Goal: Obtain resource: Download file/media

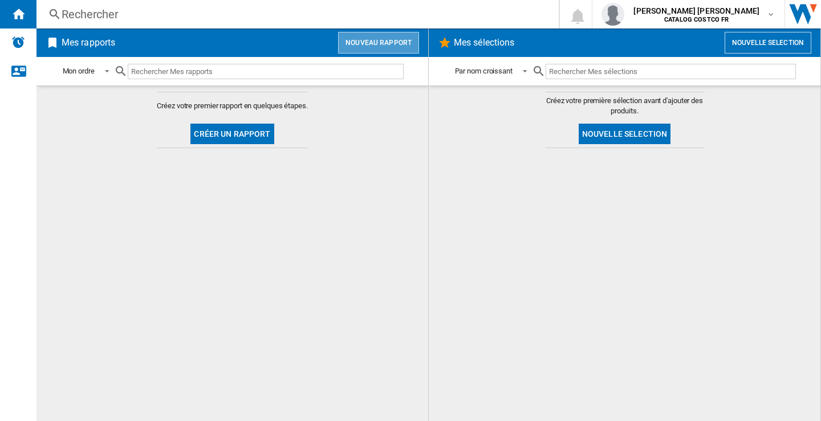
click at [390, 47] on button "Nouveau rapport" at bounding box center [378, 43] width 81 height 22
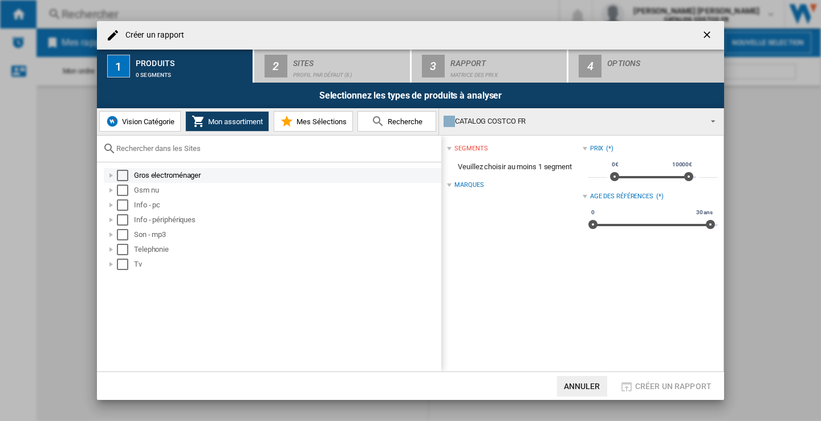
click at [122, 176] on div "Select" at bounding box center [122, 175] width 11 height 11
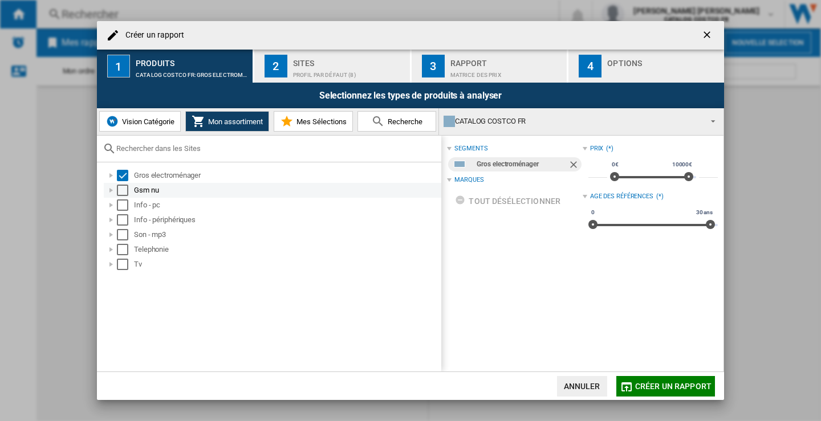
drag, startPoint x: 121, startPoint y: 187, endPoint x: 123, endPoint y: 194, distance: 7.6
click at [122, 187] on div "Select" at bounding box center [122, 190] width 11 height 11
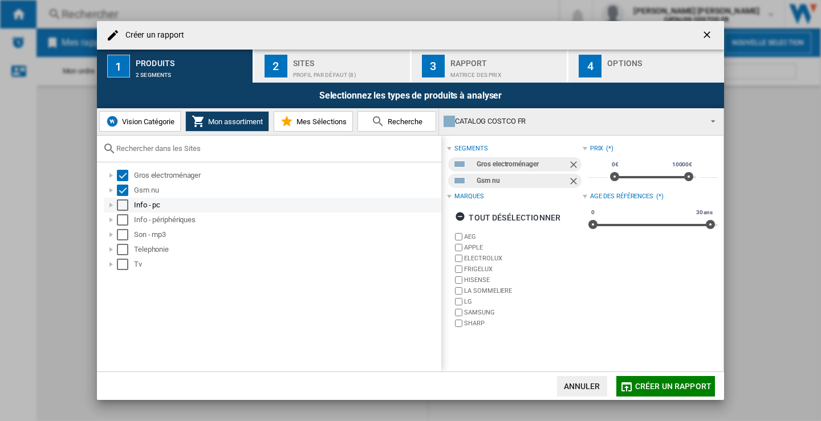
click at [123, 207] on div "Select" at bounding box center [122, 205] width 11 height 11
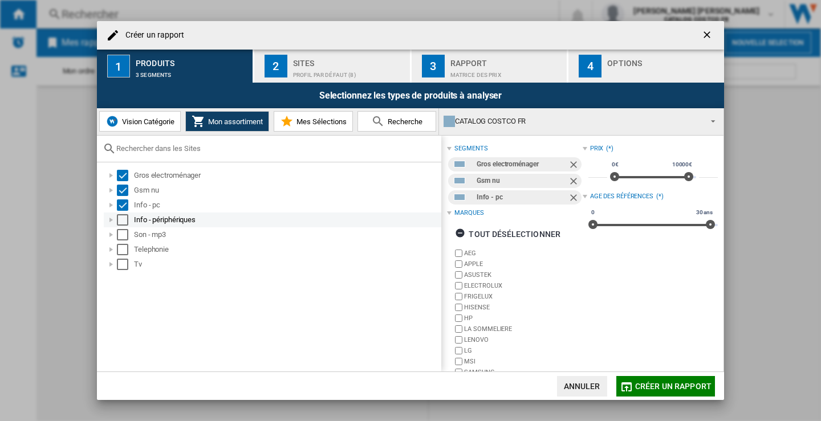
click at [121, 222] on div "Select" at bounding box center [122, 219] width 11 height 11
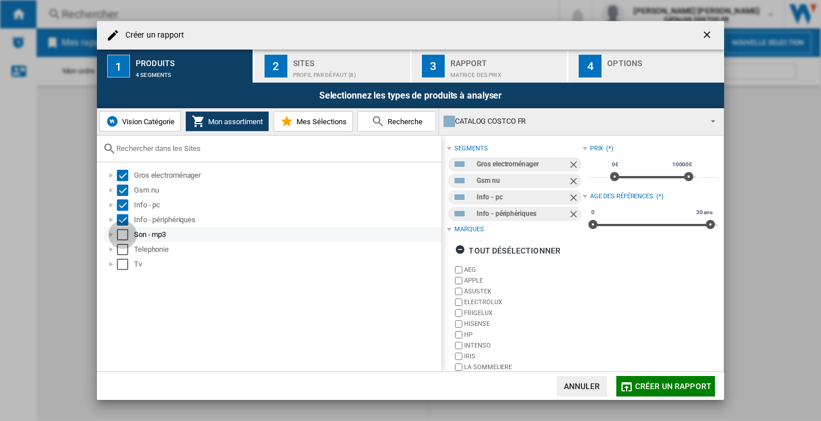
click at [122, 237] on div "Select" at bounding box center [122, 234] width 11 height 11
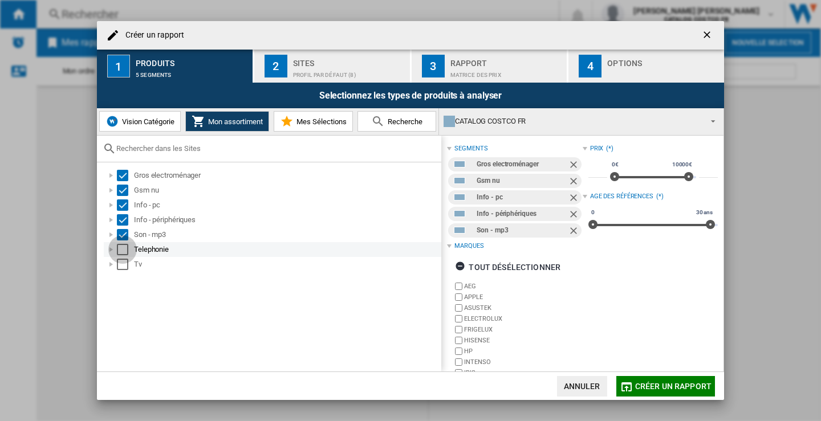
click at [122, 246] on div "Select" at bounding box center [122, 249] width 11 height 11
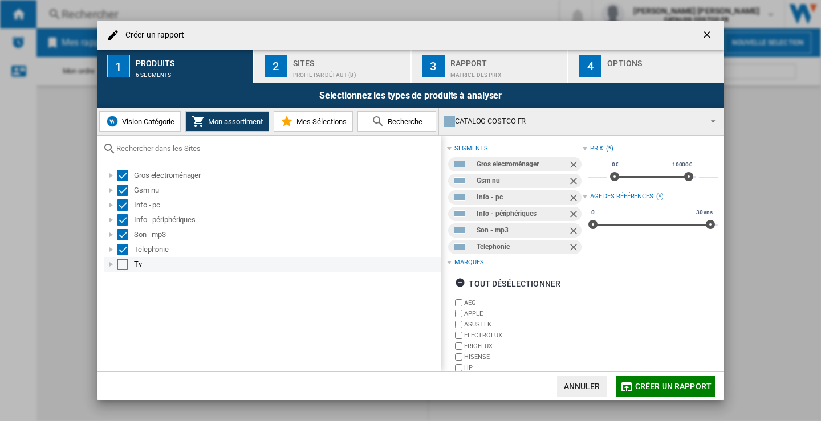
click at [122, 268] on div "Select" at bounding box center [122, 264] width 11 height 11
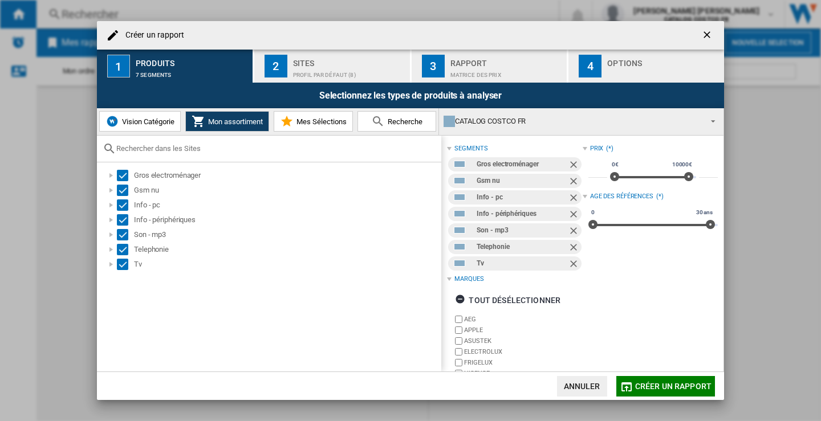
click at [324, 64] on div "Sites" at bounding box center [349, 60] width 112 height 12
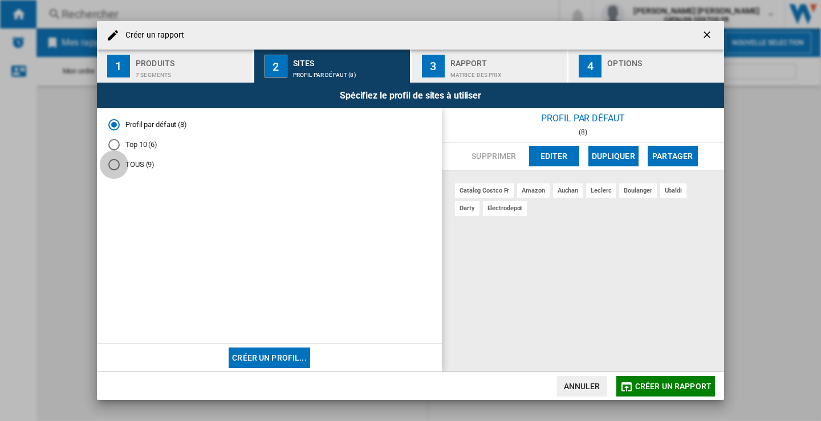
click at [115, 168] on div "TOUS (9)" at bounding box center [113, 164] width 11 height 11
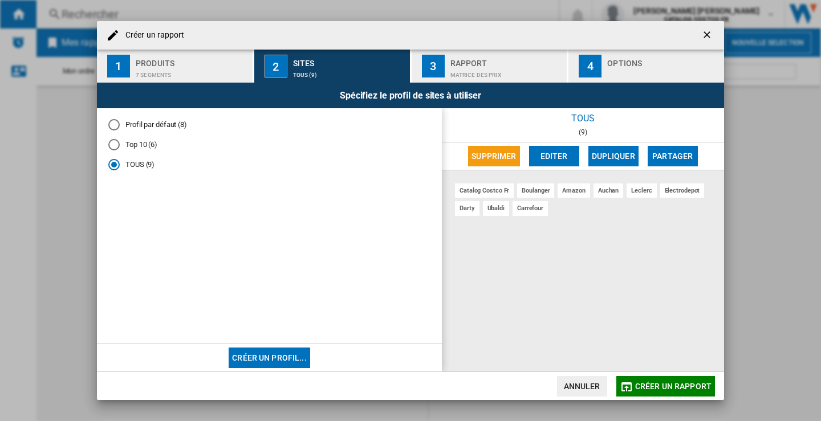
click at [487, 69] on div "Matrice des prix" at bounding box center [506, 72] width 112 height 12
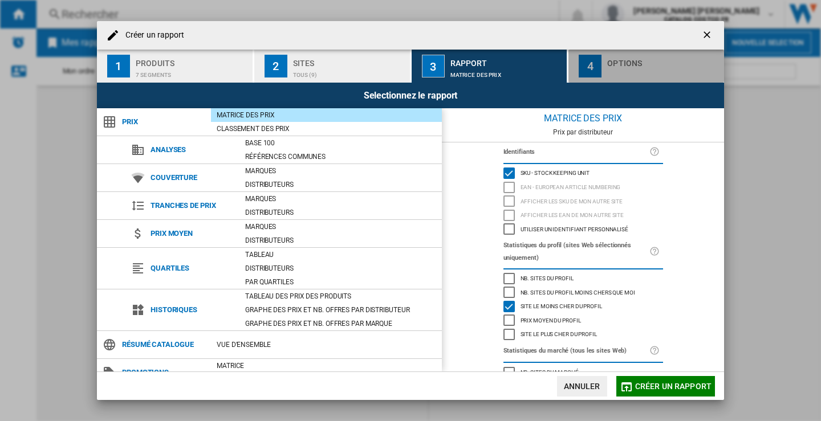
click at [662, 70] on div "button" at bounding box center [663, 72] width 112 height 12
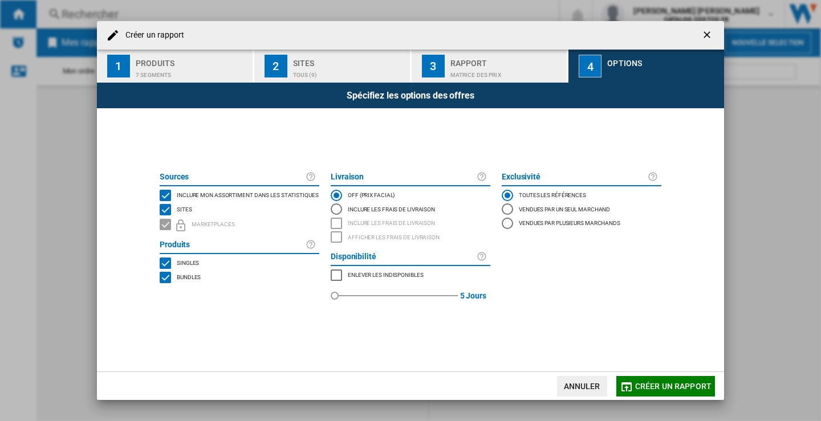
click at [660, 382] on span "Créer un rapport" at bounding box center [673, 386] width 76 height 9
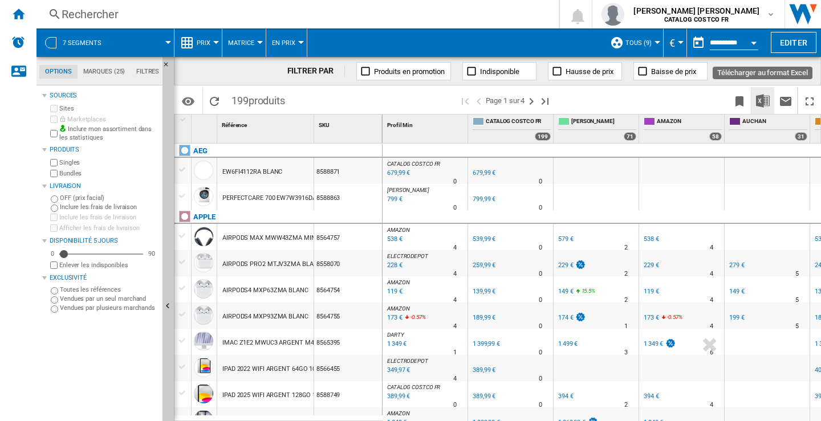
click at [762, 97] on img "Télécharger au format Excel" at bounding box center [763, 101] width 14 height 14
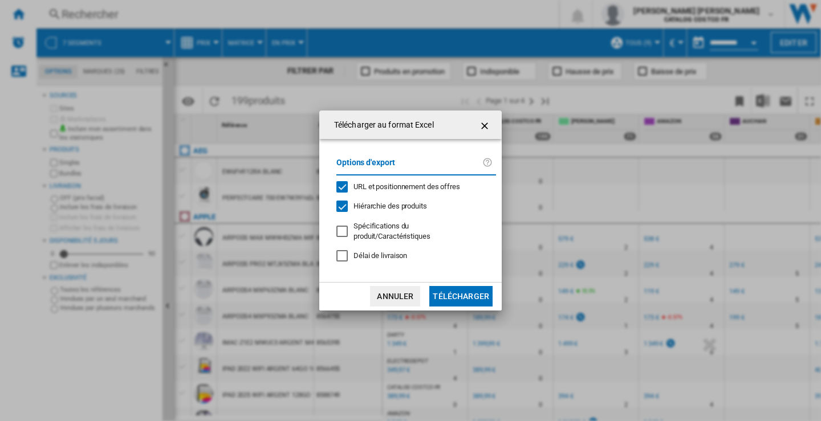
click at [468, 291] on button "Télécharger" at bounding box center [460, 296] width 63 height 21
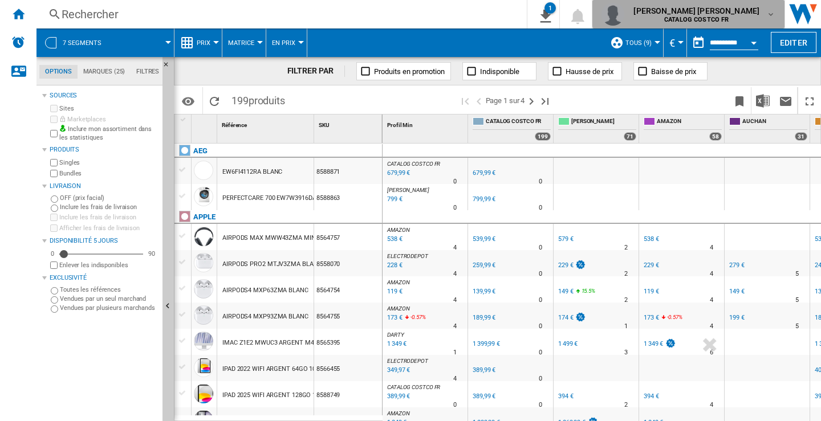
click at [772, 13] on md-icon "button" at bounding box center [770, 14] width 9 height 9
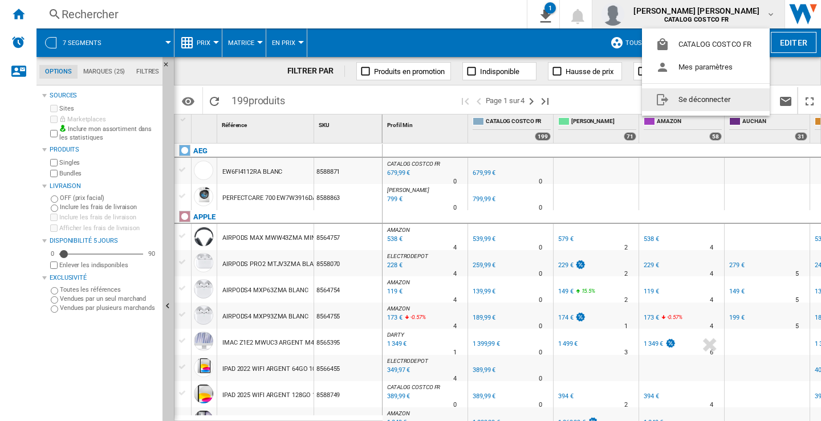
click at [691, 99] on button "Se déconnecter" at bounding box center [706, 99] width 128 height 23
